Goal: Information Seeking & Learning: Learn about a topic

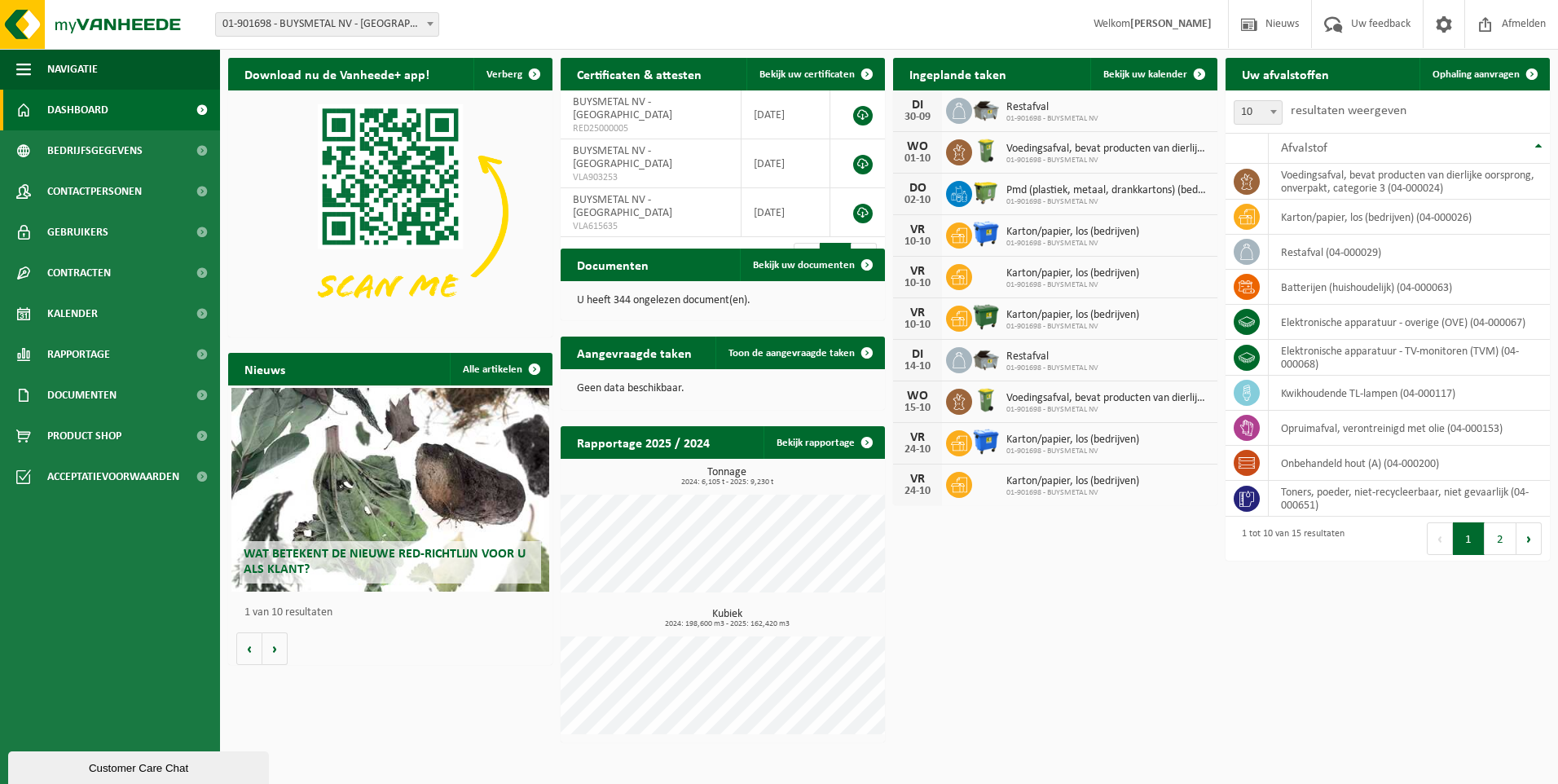
click at [481, 486] on div "Wat betekent de nieuwe RED-richtlijn voor u als klant?" at bounding box center [390, 489] width 318 height 203
click at [411, 695] on div "Download nu de Vanheede+ app! Verberg Certificaten & attesten Bekijk uw certifi…" at bounding box center [889, 400] width 1330 height 701
